Goal: Task Accomplishment & Management: Manage account settings

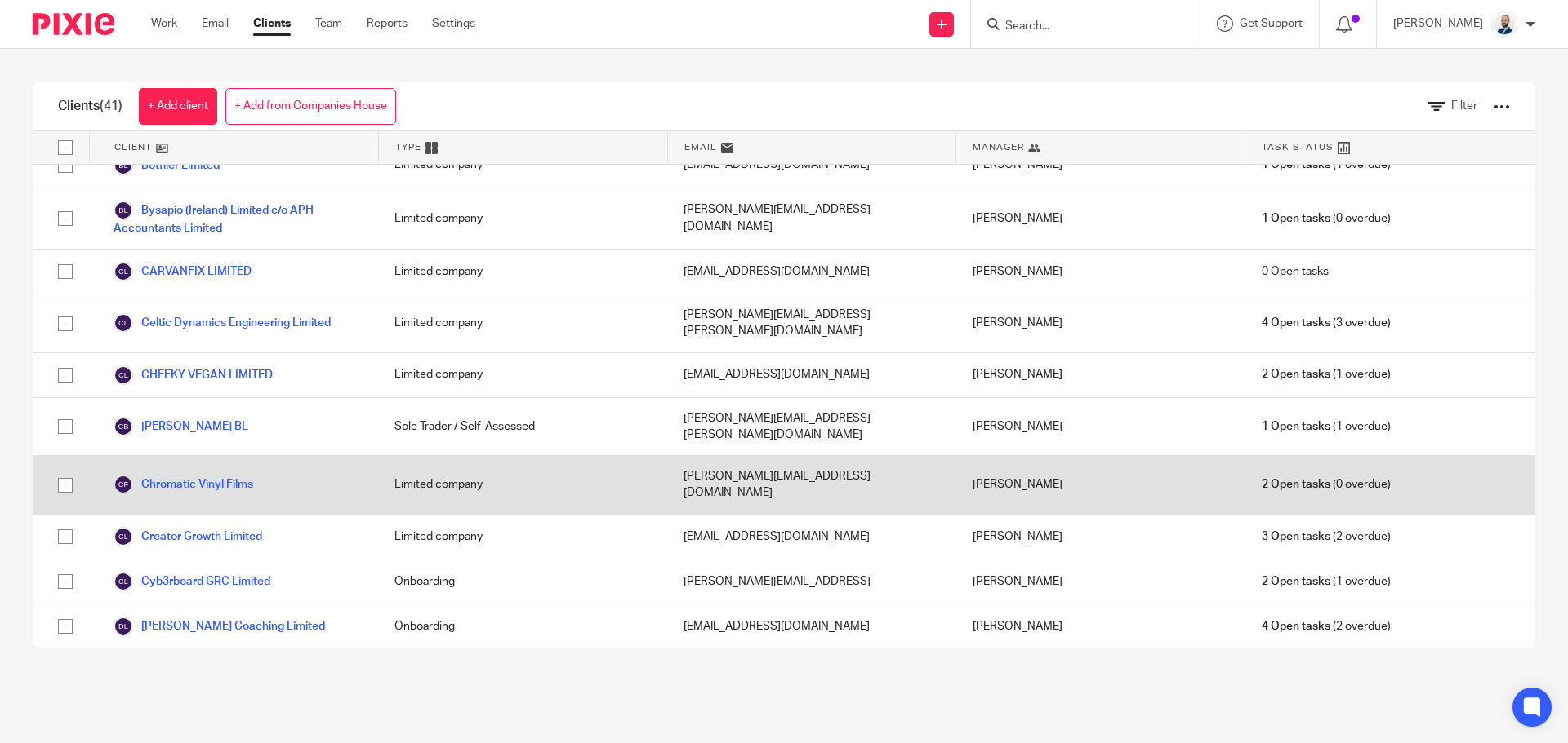
scroll to position [327, 0]
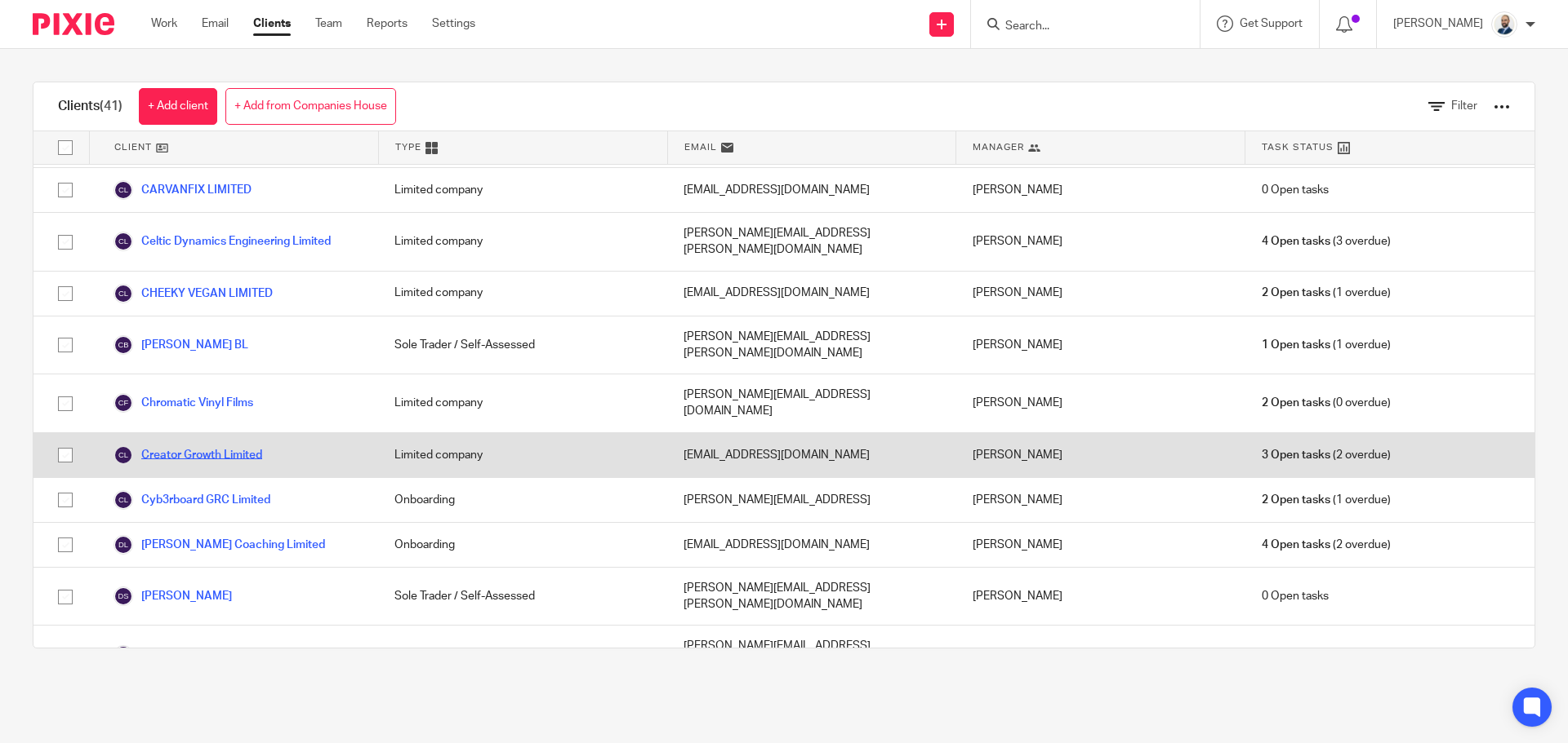
click at [219, 445] on link "Creator Growth Limited" at bounding box center [188, 455] width 149 height 19
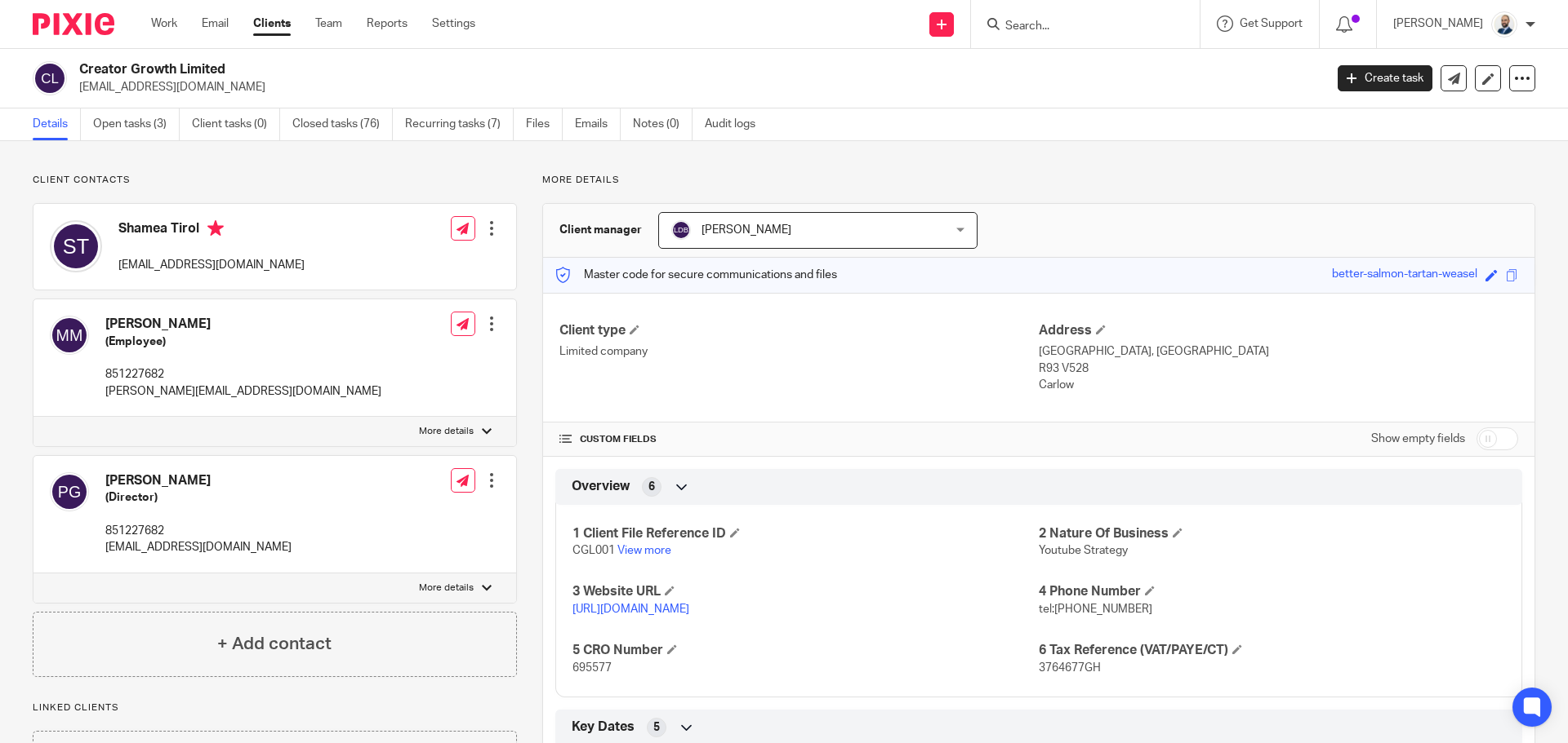
click at [588, 674] on p "695577" at bounding box center [805, 669] width 467 height 17
copy span "695577"
drag, startPoint x: 280, startPoint y: 30, endPoint x: 268, endPoint y: 9, distance: 24.2
click at [280, 30] on link "Clients" at bounding box center [272, 24] width 38 height 17
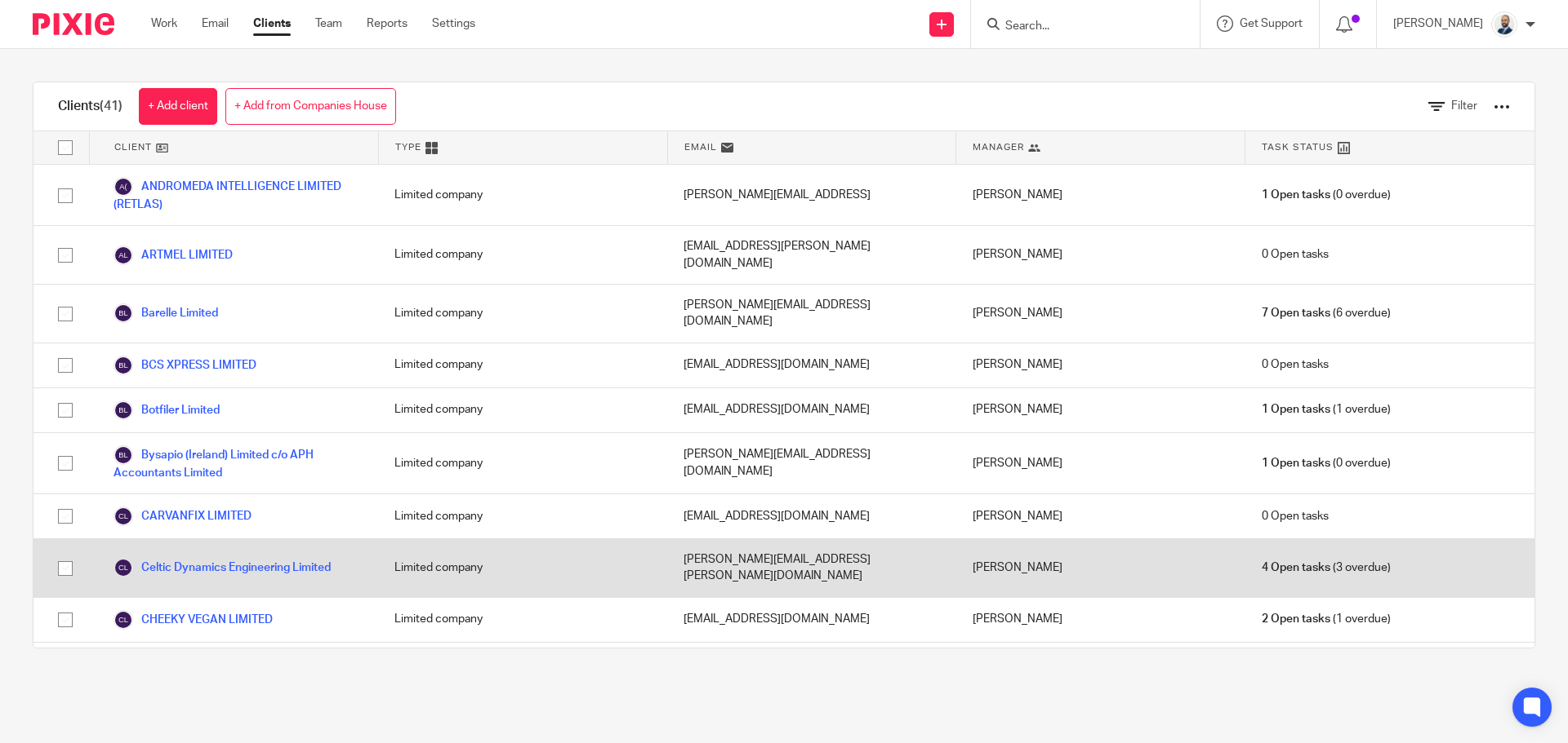
click at [194, 539] on div "Celtic Dynamics Engineering Limited" at bounding box center [233, 567] width 289 height 58
click at [194, 558] on link "Celtic Dynamics Engineering Limited" at bounding box center [222, 567] width 217 height 19
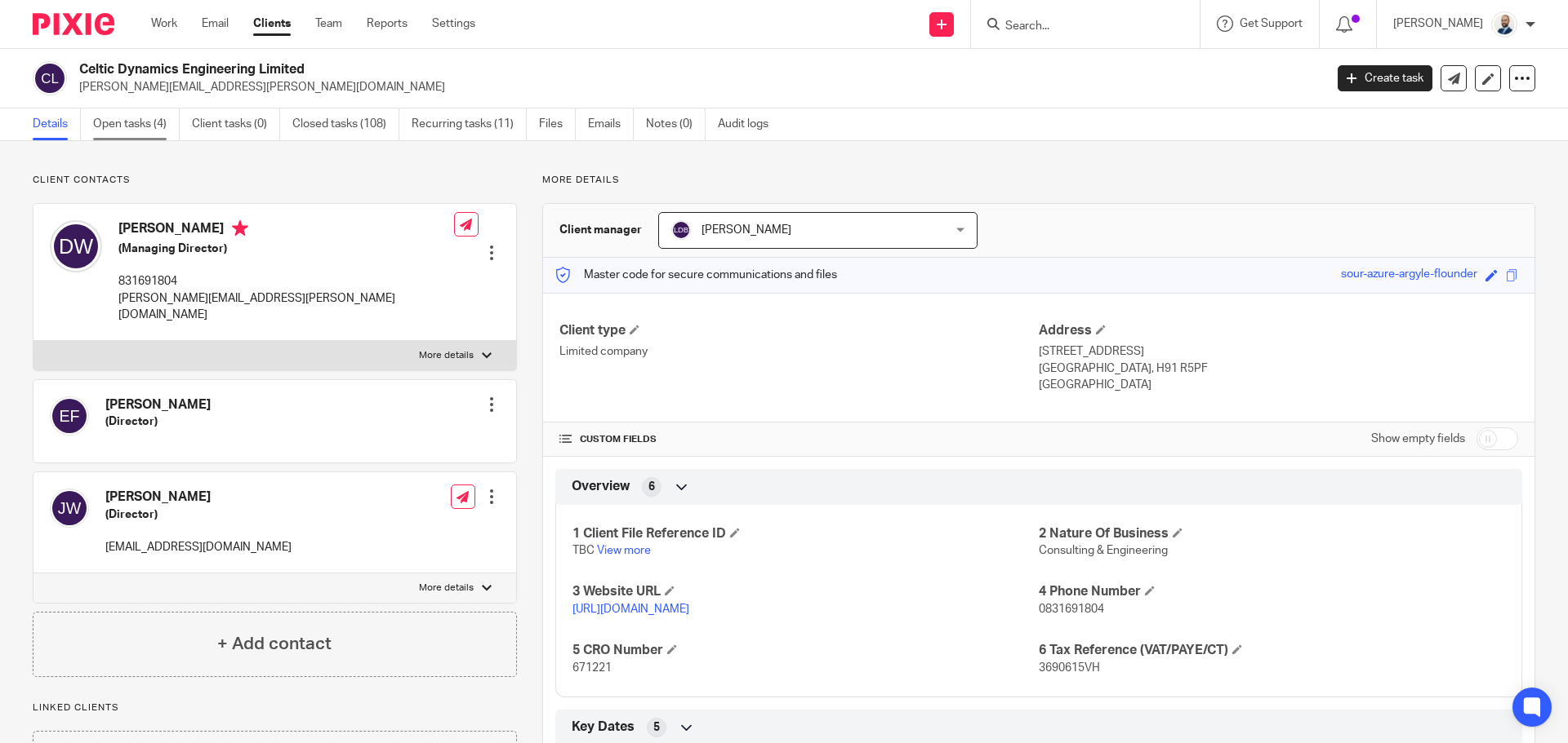
click at [149, 130] on link "Open tasks (4)" at bounding box center [135, 125] width 86 height 32
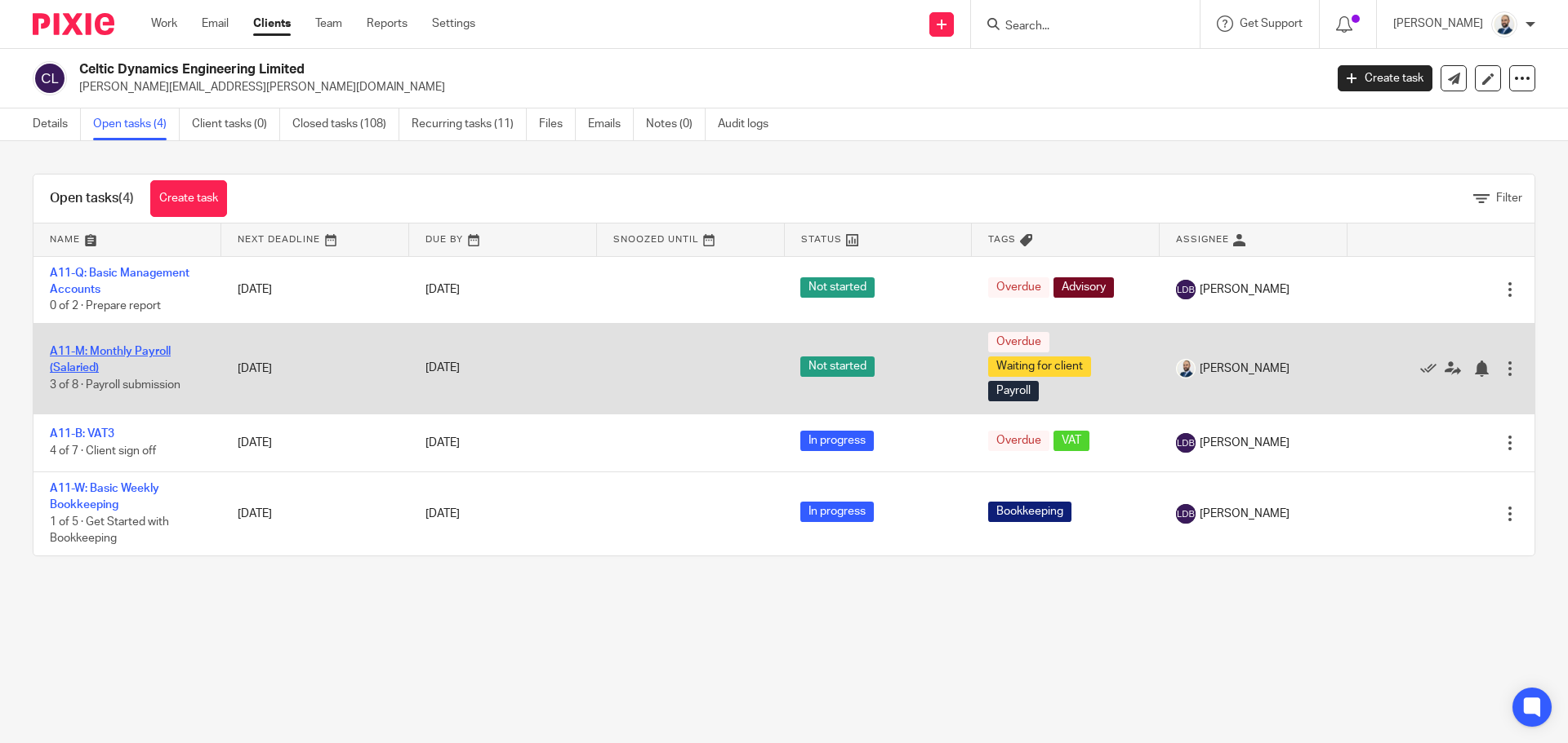
click at [73, 350] on link "A11-M: Monthly Payroll (Salaried)" at bounding box center [110, 359] width 121 height 28
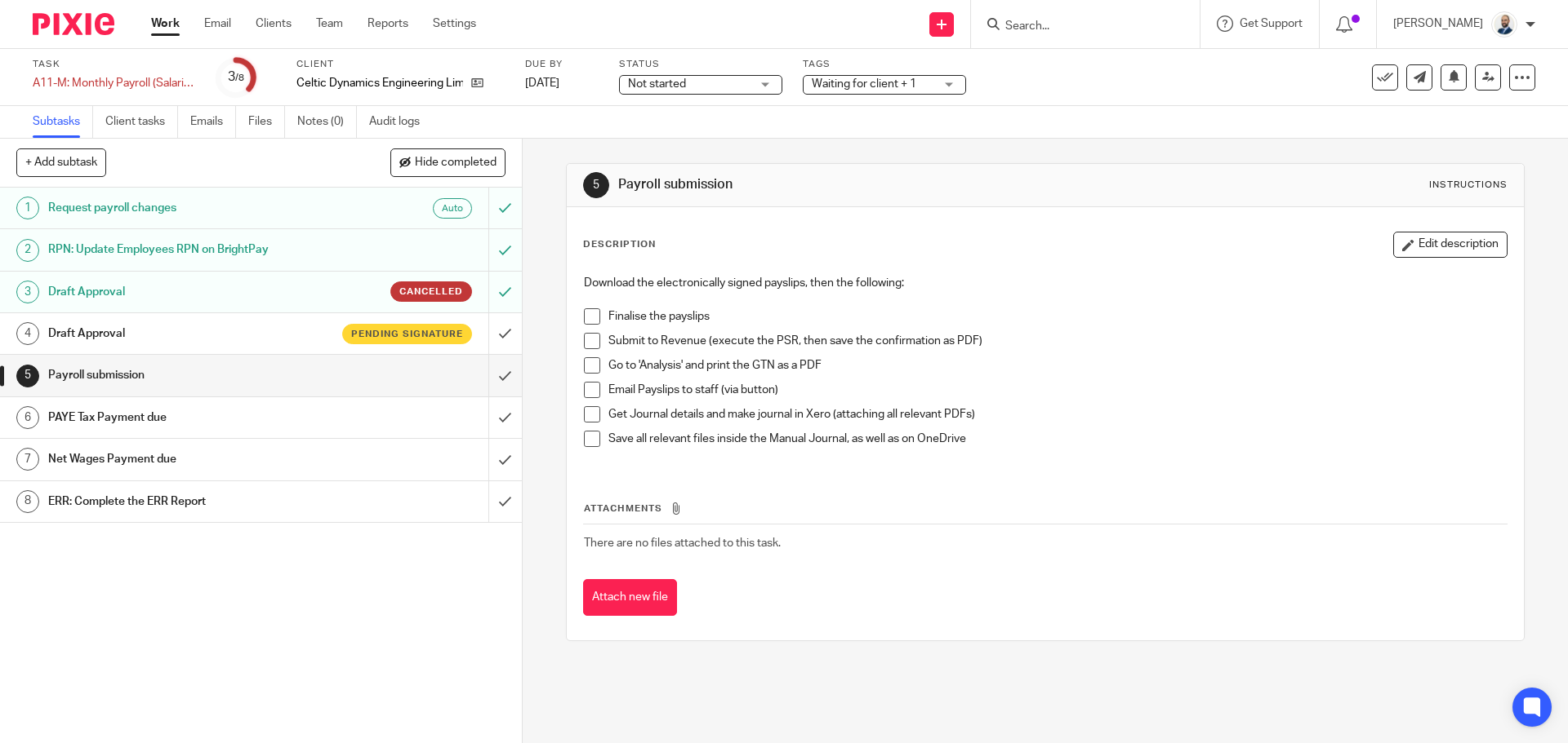
click at [413, 324] on div "Pending signature" at bounding box center [406, 334] width 130 height 20
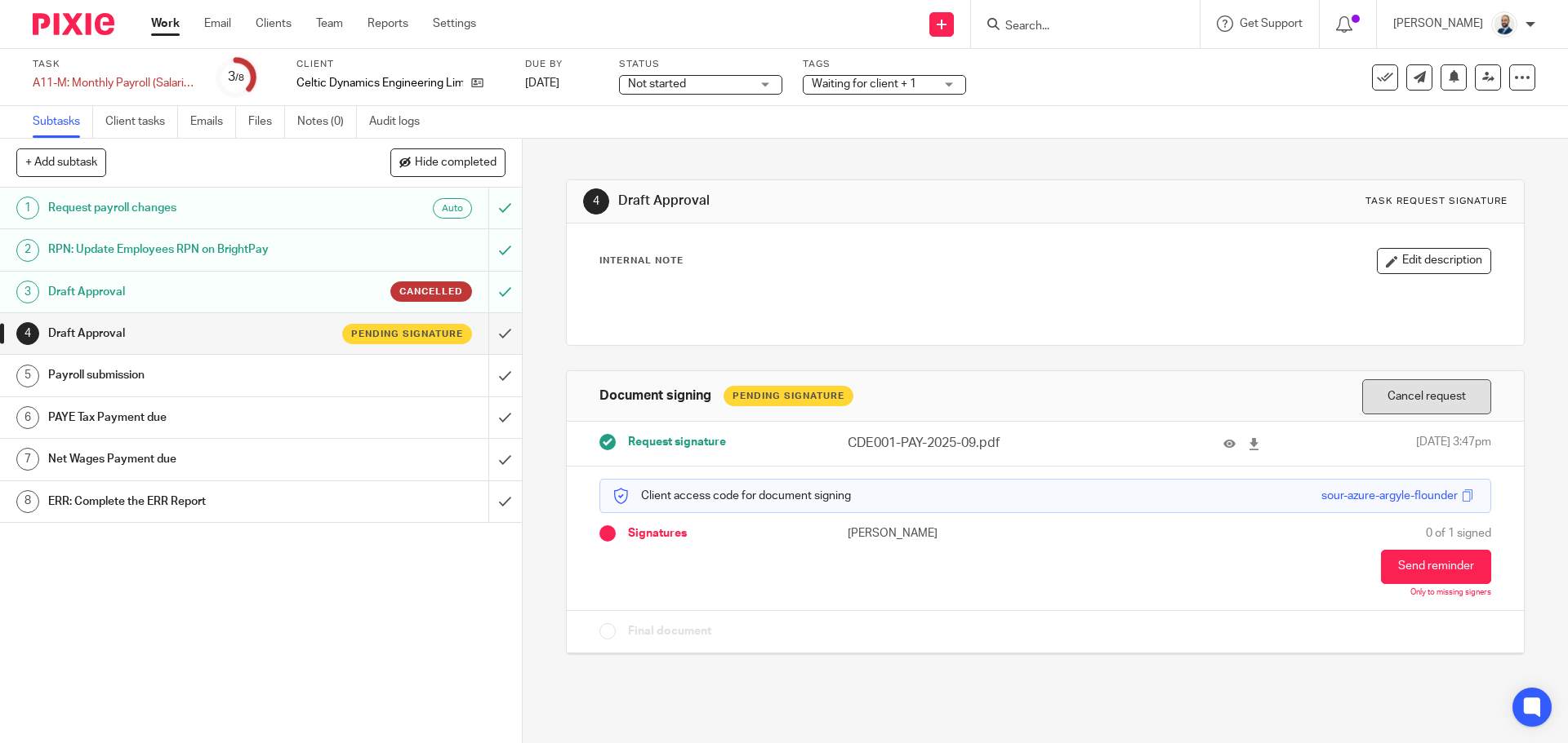
drag, startPoint x: 1408, startPoint y: 396, endPoint x: 1152, endPoint y: 488, distance: 272.0
click at [1409, 396] on button "Cancel request" at bounding box center [1427, 397] width 129 height 35
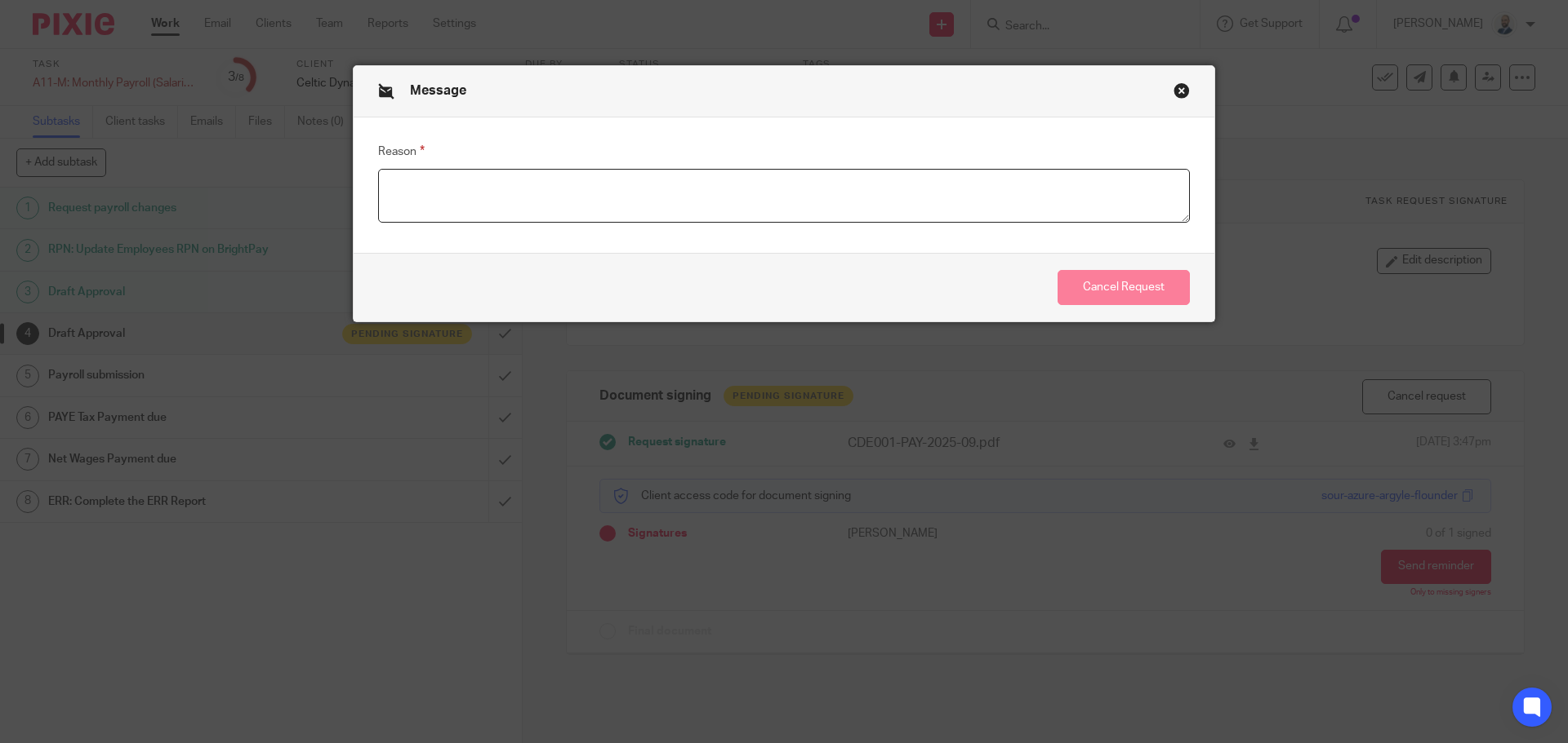
click at [866, 206] on textarea "Reason" at bounding box center [784, 196] width 812 height 53
type textarea "."
click at [1137, 291] on button "Cancel Request" at bounding box center [1123, 288] width 132 height 35
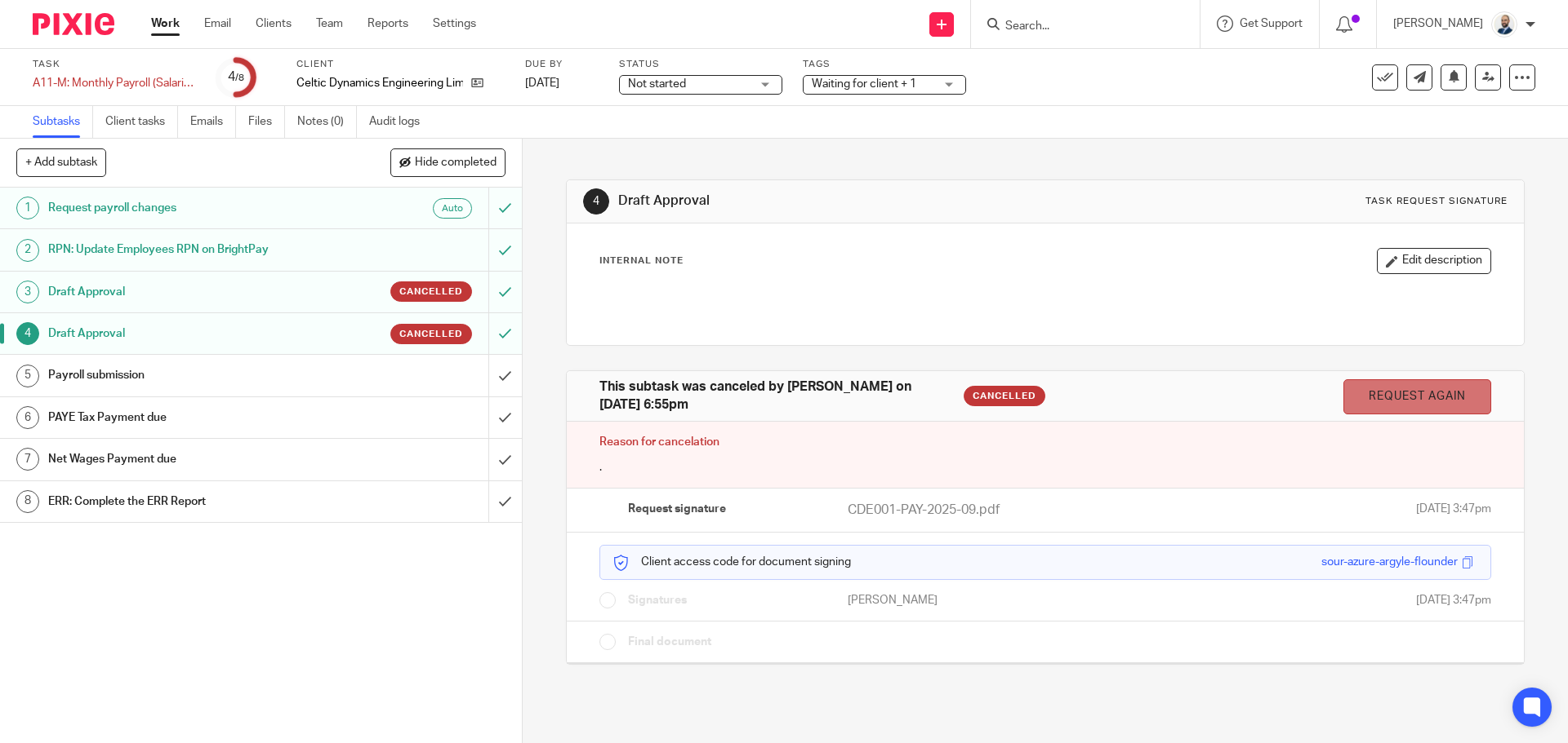
click at [1377, 401] on link "Request again" at bounding box center [1417, 397] width 148 height 35
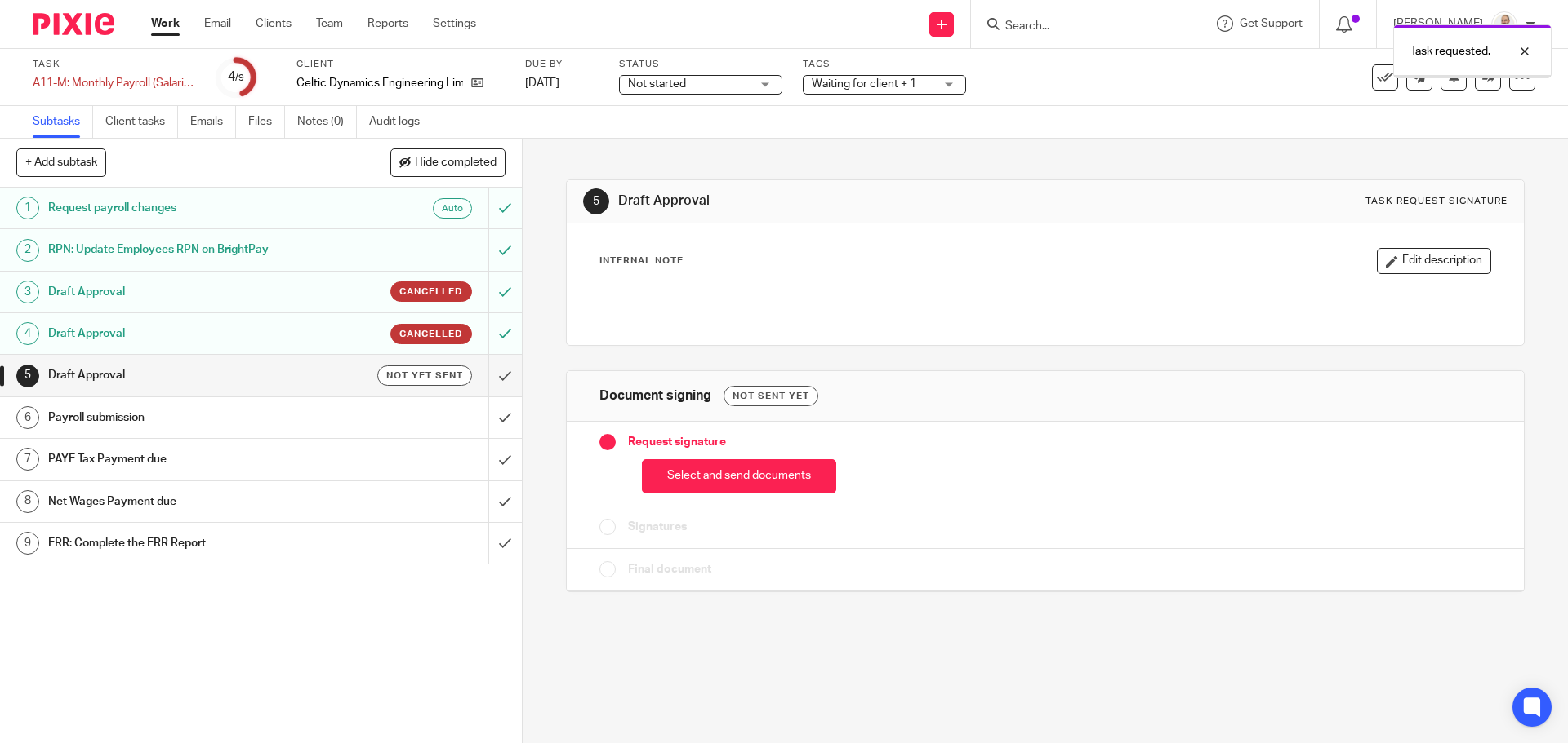
click at [777, 475] on button "Select and send documents" at bounding box center [738, 477] width 194 height 35
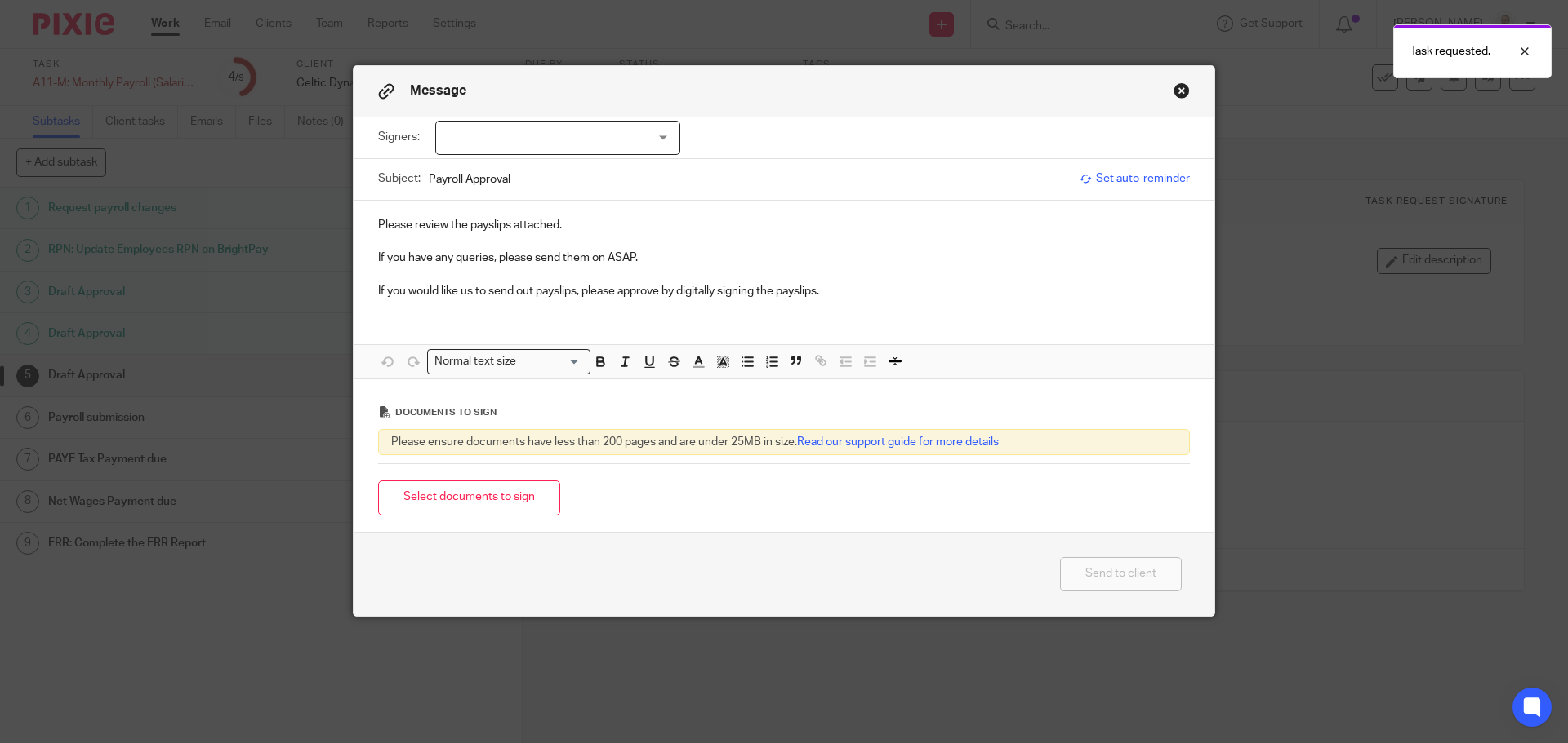
click at [585, 130] on div at bounding box center [557, 138] width 245 height 34
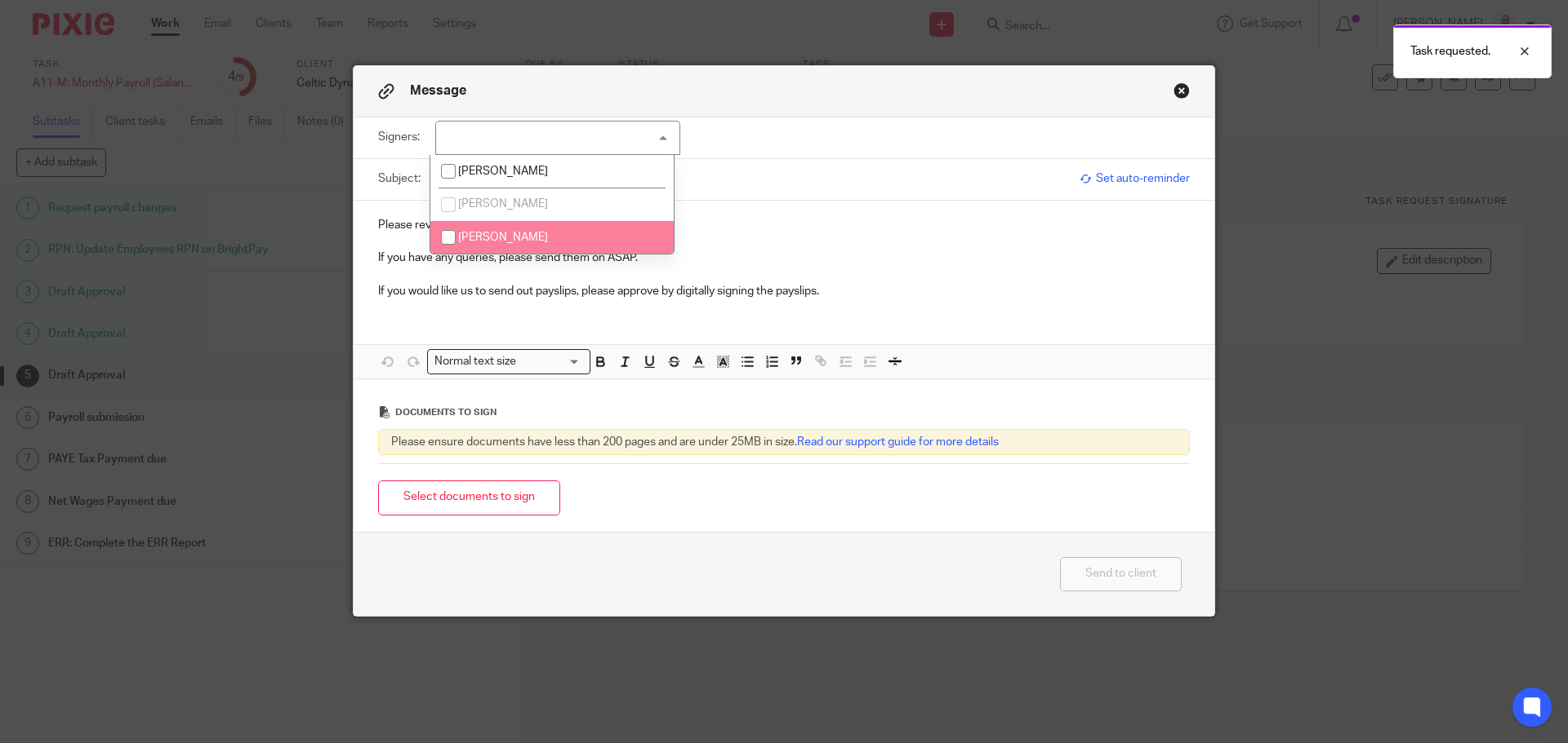
click at [534, 233] on li "[PERSON_NAME]" at bounding box center [552, 238] width 243 height 33
checkbox input "true"
click at [504, 515] on div "Select documents to sign" at bounding box center [784, 498] width 812 height 52
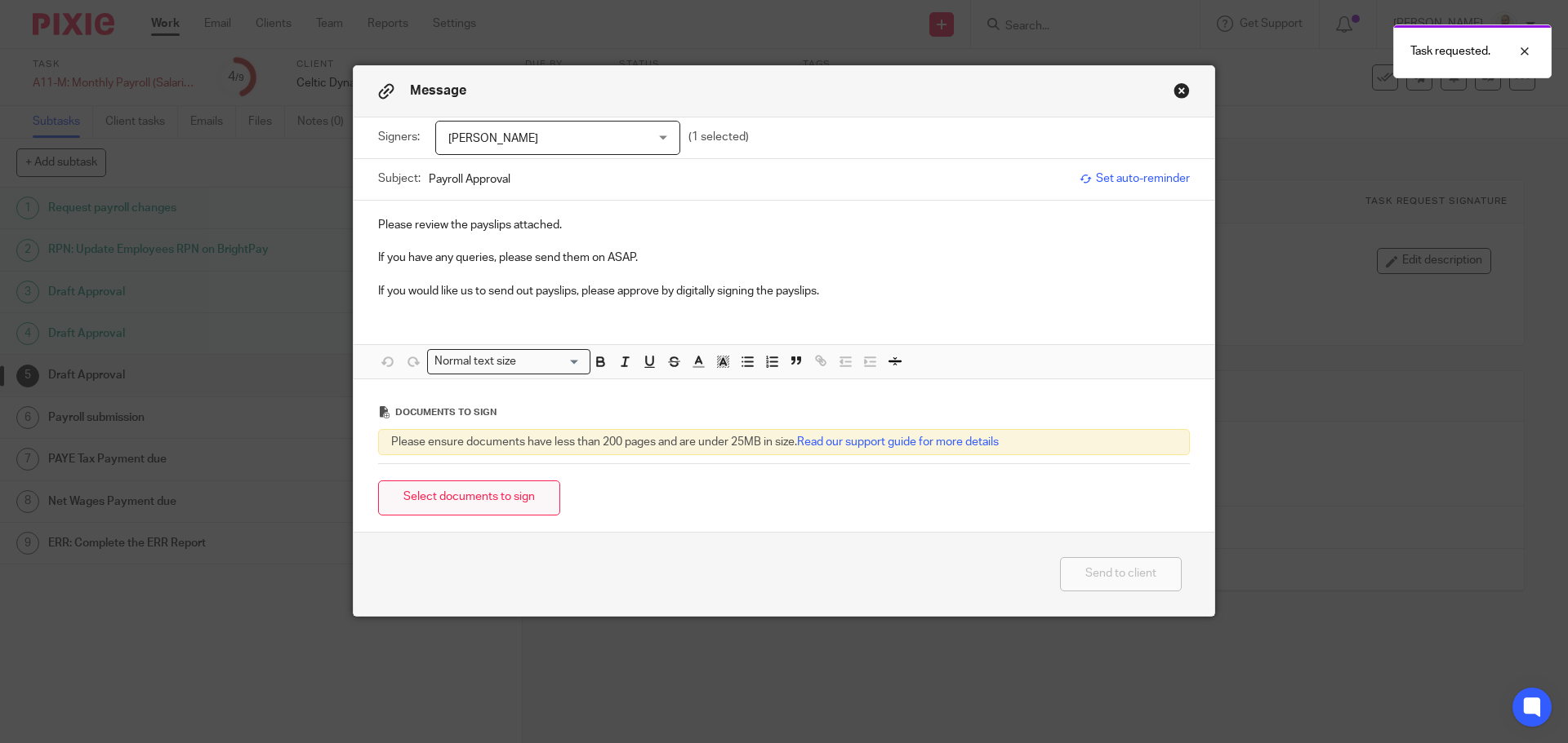
click at [506, 506] on button "Select documents to sign" at bounding box center [469, 498] width 182 height 35
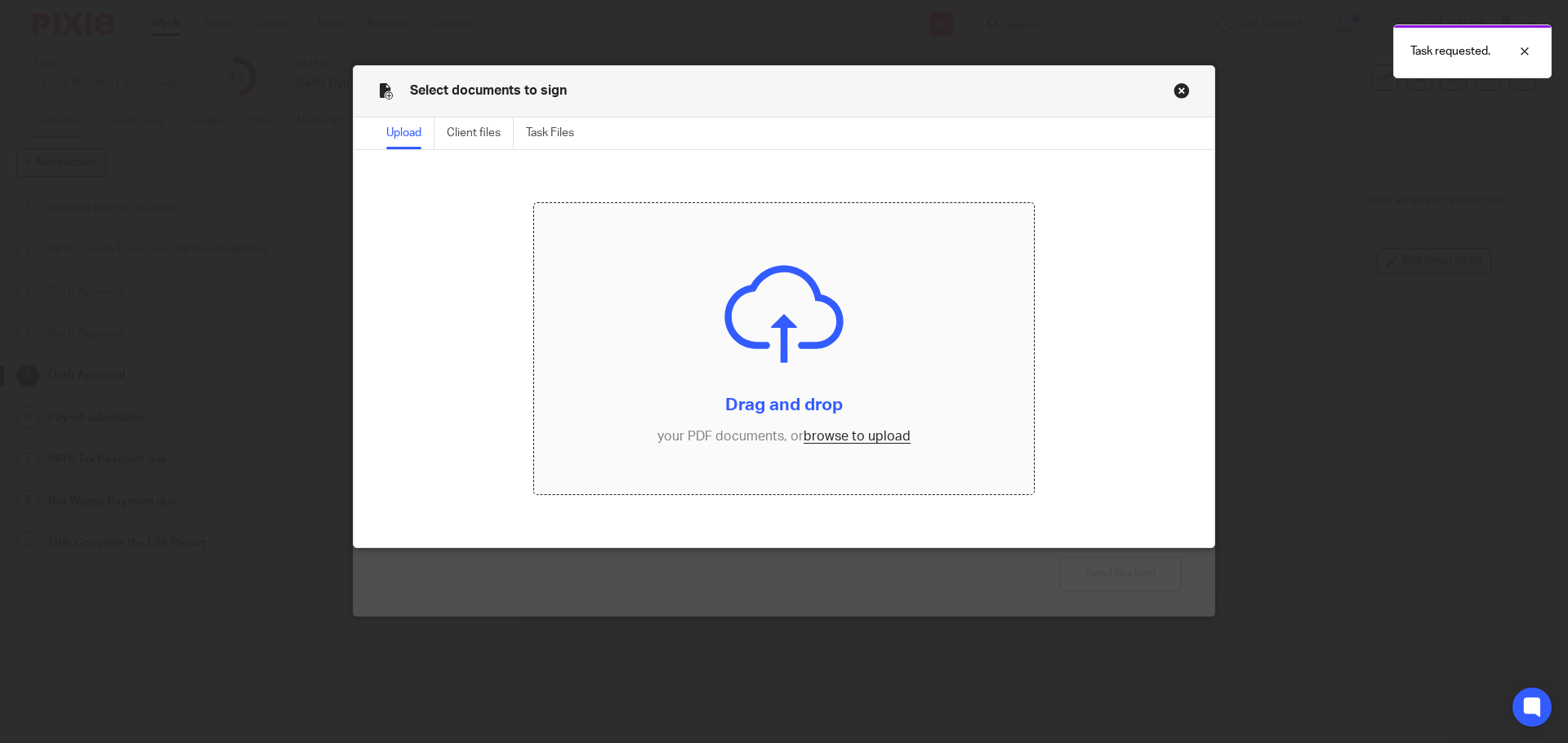
click at [872, 436] on input "file" at bounding box center [784, 349] width 501 height 293
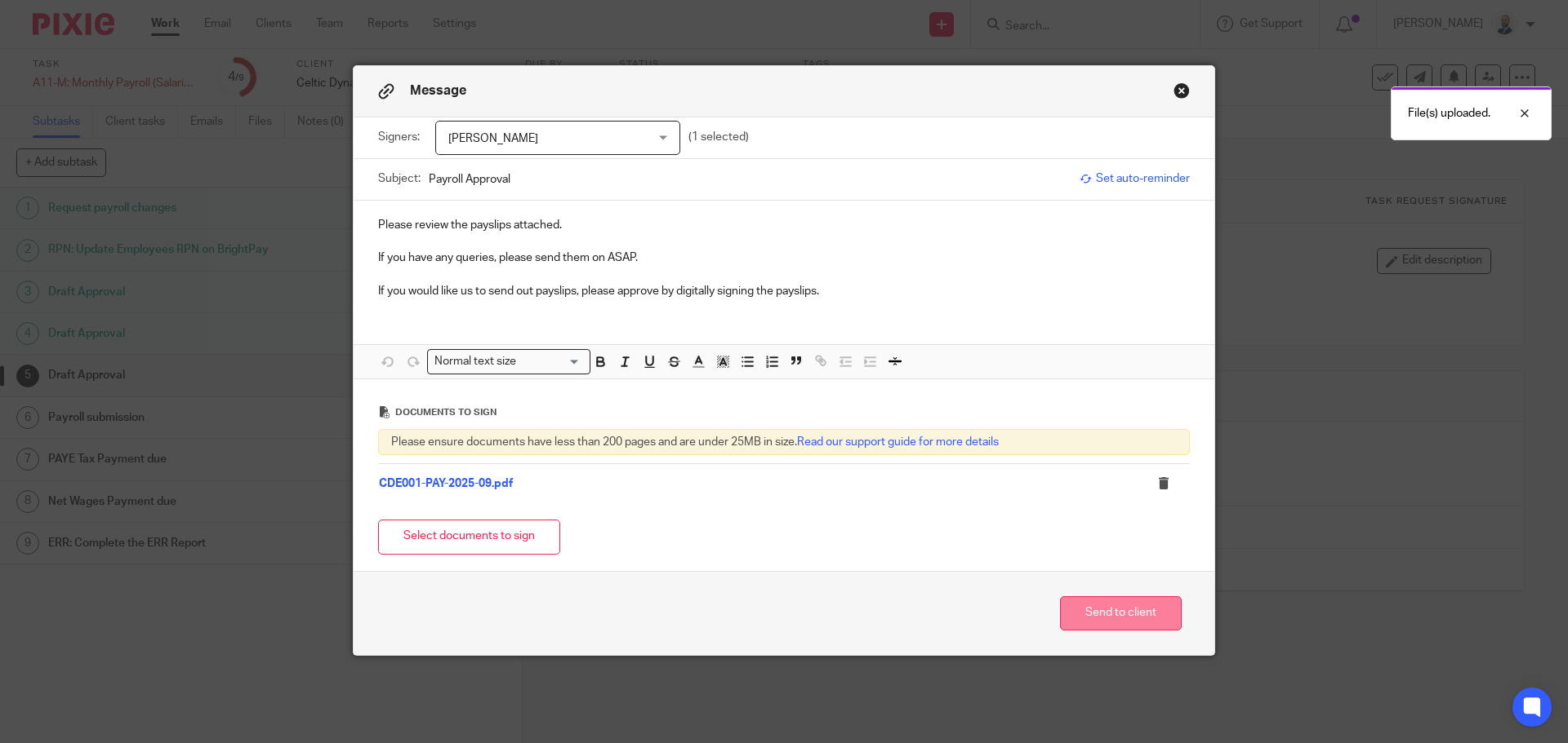
click at [1129, 607] on button "Send to client" at bounding box center [1120, 614] width 121 height 35
